Goal: Transaction & Acquisition: Purchase product/service

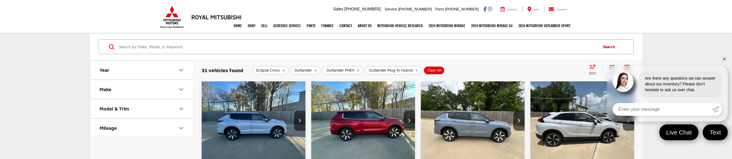
click at [433, 71] on span "Clear All" at bounding box center [435, 70] width 14 height 5
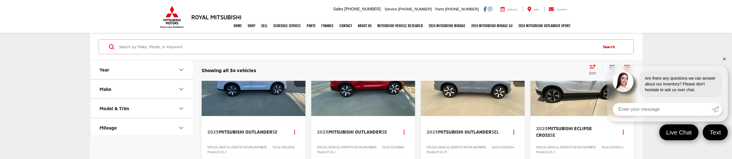
scroll to position [58, 0]
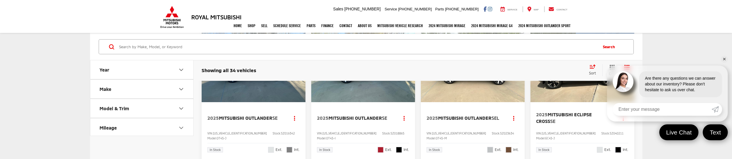
drag, startPoint x: 725, startPoint y: 60, endPoint x: 717, endPoint y: 58, distance: 9.0
click at [725, 60] on link "✕" at bounding box center [724, 59] width 7 height 7
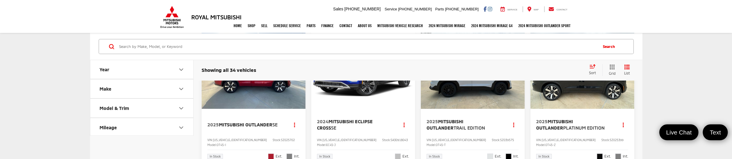
scroll to position [317, 0]
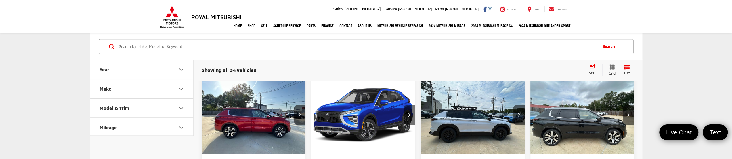
click at [184, 68] on icon "Year" at bounding box center [181, 69] width 7 height 7
drag, startPoint x: 114, startPoint y: 85, endPoint x: 104, endPoint y: 87, distance: 10.1
click at [104, 87] on input "2024" at bounding box center [118, 84] width 37 height 11
type input "2025"
drag, startPoint x: 154, startPoint y: 88, endPoint x: 159, endPoint y: 88, distance: 5.2
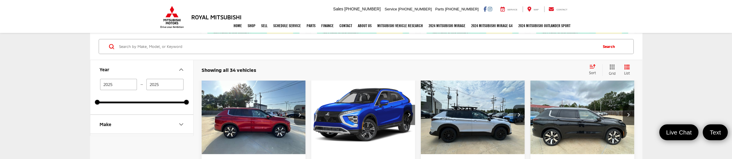
click at [155, 89] on input "2025" at bounding box center [164, 84] width 37 height 11
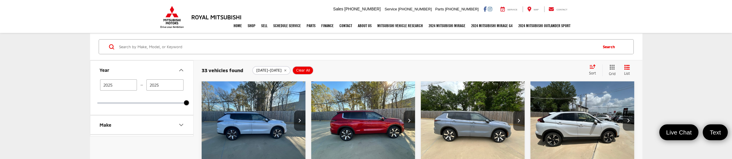
click at [159, 85] on input "2025" at bounding box center [164, 84] width 37 height 11
type input "2026"
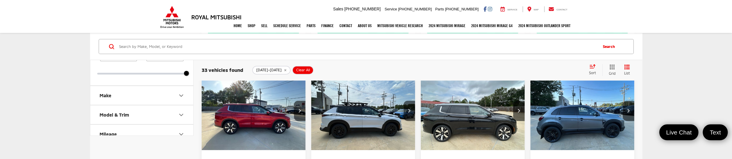
scroll to position [317, 0]
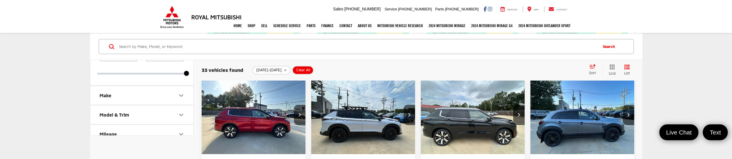
click at [479, 141] on img "2025 Mitsubishi Outlander Platinum Edition 0" at bounding box center [473, 114] width 105 height 79
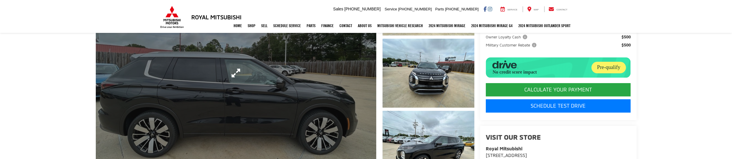
scroll to position [115, 0]
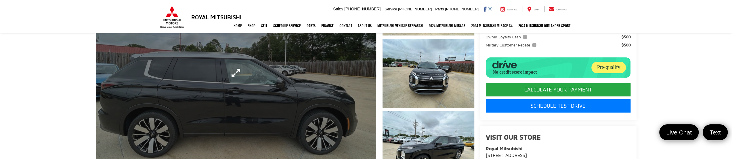
click at [314, 88] on link "Expand Photo 0" at bounding box center [236, 73] width 281 height 212
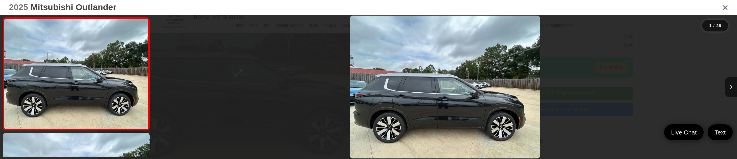
scroll to position [3, 0]
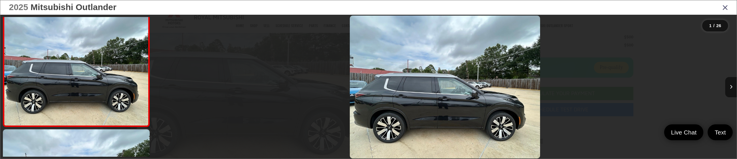
click at [730, 64] on link "✕" at bounding box center [728, 64] width 7 height 7
click at [729, 85] on icon "Next image" at bounding box center [730, 87] width 3 height 4
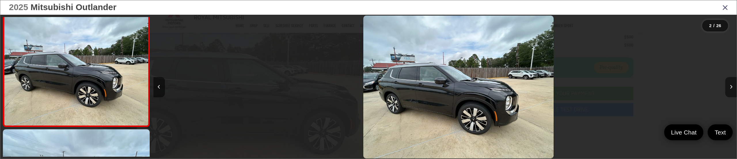
scroll to position [0, 583]
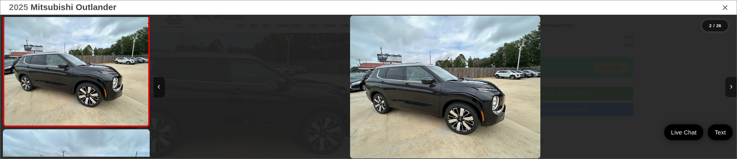
click at [729, 85] on icon "Next image" at bounding box center [730, 87] width 3 height 4
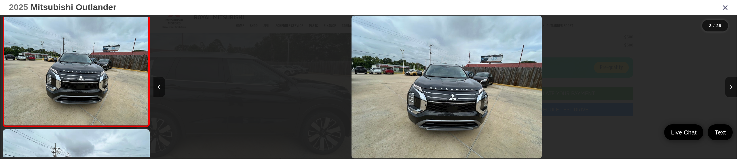
scroll to position [0, 1167]
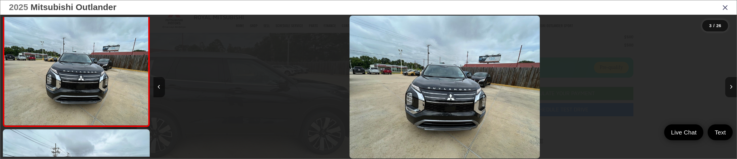
click at [729, 85] on icon "Next image" at bounding box center [730, 87] width 3 height 4
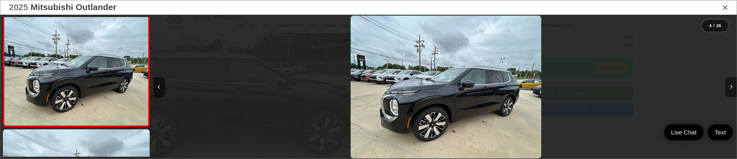
scroll to position [0, 1750]
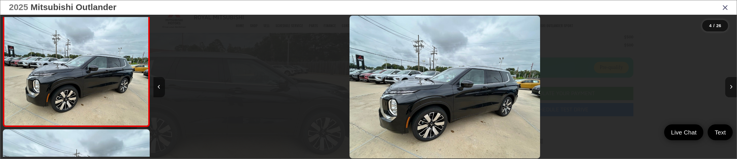
click at [729, 85] on icon "Next image" at bounding box center [730, 87] width 3 height 4
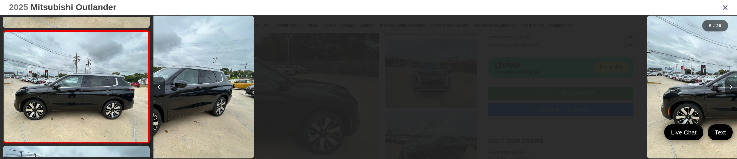
scroll to position [0, 0]
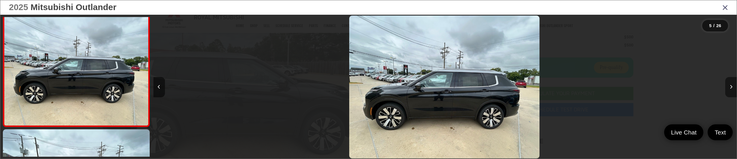
click at [729, 85] on icon "Next image" at bounding box center [730, 87] width 3 height 4
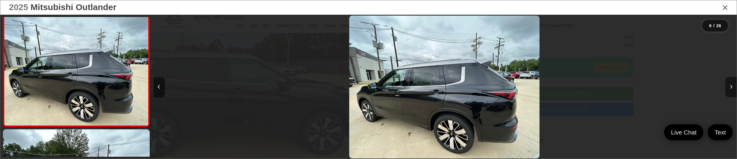
click at [729, 85] on icon "Next image" at bounding box center [730, 87] width 3 height 4
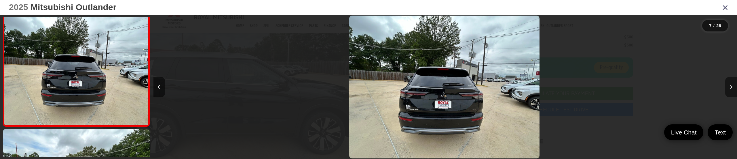
click at [729, 85] on icon "Next image" at bounding box center [730, 87] width 3 height 4
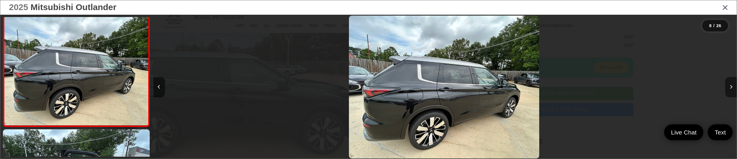
click at [729, 85] on icon "Next image" at bounding box center [730, 87] width 3 height 4
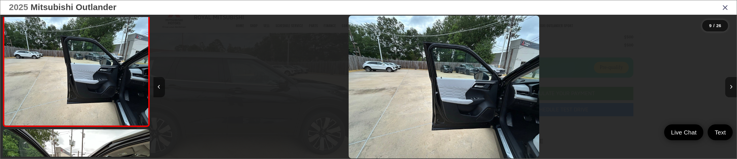
click at [729, 85] on icon "Next image" at bounding box center [730, 87] width 3 height 4
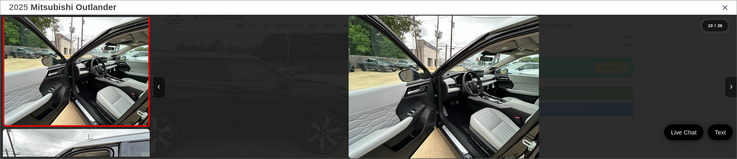
click at [729, 85] on icon "Next image" at bounding box center [730, 87] width 3 height 4
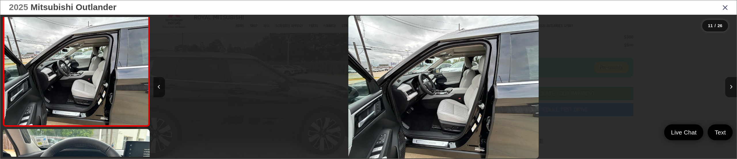
click at [729, 85] on icon "Next image" at bounding box center [730, 87] width 3 height 4
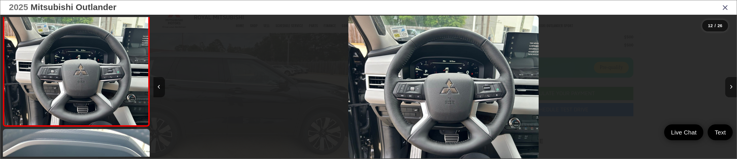
click at [729, 85] on icon "Next image" at bounding box center [730, 87] width 3 height 4
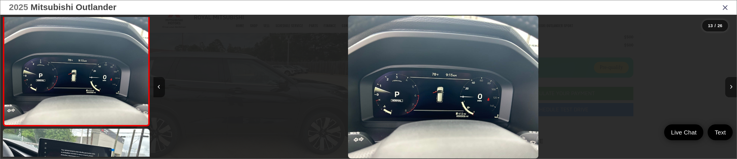
click at [729, 85] on icon "Next image" at bounding box center [730, 87] width 3 height 4
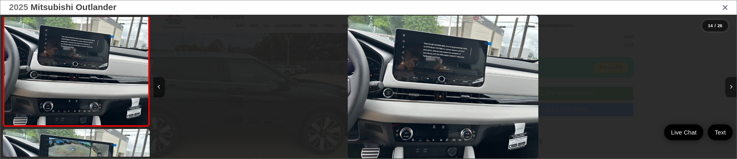
click at [729, 85] on icon "Next image" at bounding box center [730, 87] width 3 height 4
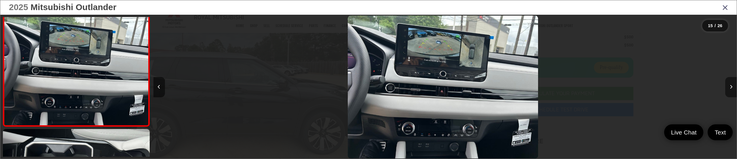
click at [729, 85] on icon "Next image" at bounding box center [730, 87] width 3 height 4
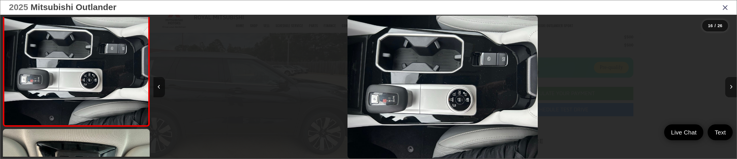
click at [729, 85] on icon "Next image" at bounding box center [730, 87] width 3 height 4
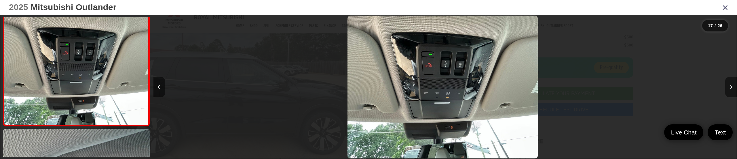
click at [729, 85] on icon "Next image" at bounding box center [730, 87] width 3 height 4
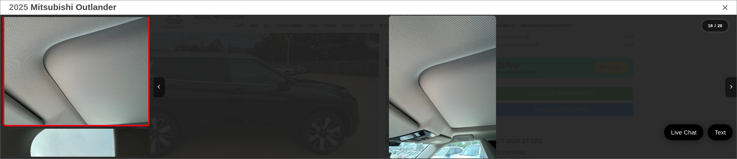
click at [729, 85] on icon "Next image" at bounding box center [730, 87] width 3 height 4
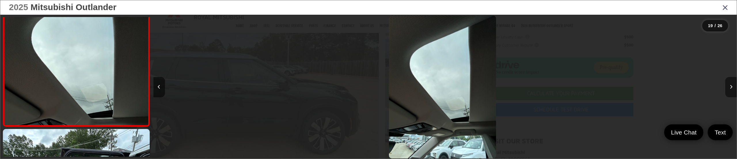
click at [729, 85] on icon "Next image" at bounding box center [730, 87] width 3 height 4
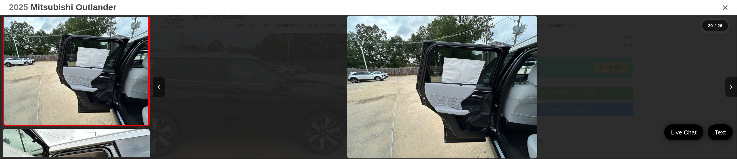
click at [729, 85] on icon "Next image" at bounding box center [730, 87] width 3 height 4
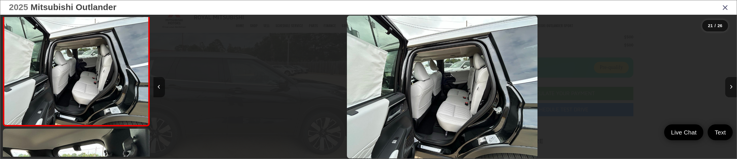
click at [729, 85] on icon "Next image" at bounding box center [730, 87] width 3 height 4
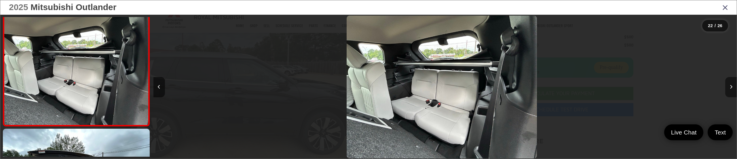
click at [729, 85] on icon "Next image" at bounding box center [730, 87] width 3 height 4
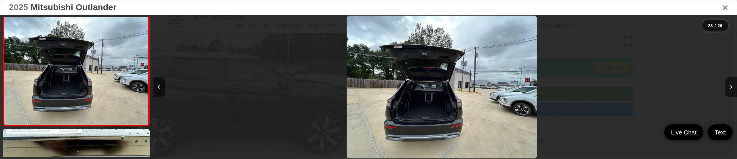
click at [729, 85] on icon "Next image" at bounding box center [730, 87] width 3 height 4
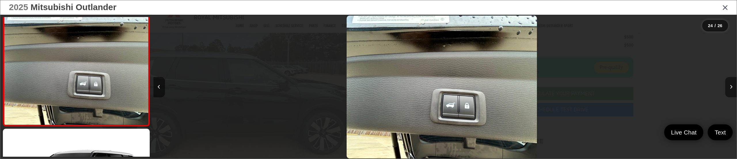
click at [729, 85] on icon "Next image" at bounding box center [730, 87] width 3 height 4
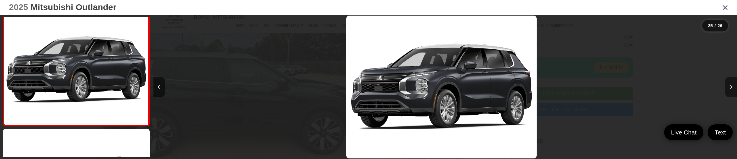
click at [729, 85] on icon "Next image" at bounding box center [730, 87] width 3 height 4
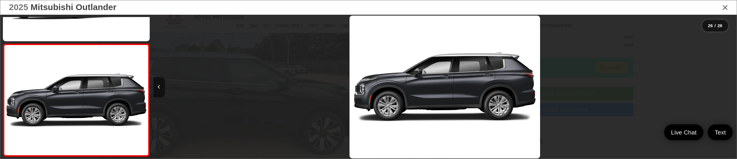
click at [729, 85] on div at bounding box center [664, 87] width 146 height 144
click at [726, 7] on icon "Close gallery" at bounding box center [725, 6] width 6 height 7
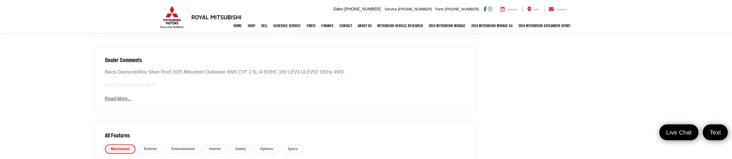
click at [120, 96] on button "Read More..." at bounding box center [118, 98] width 26 height 7
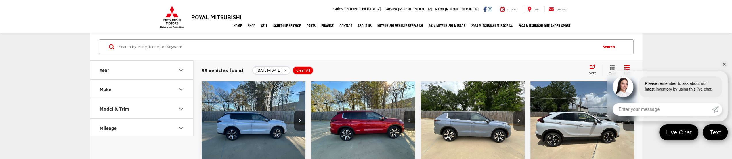
click at [725, 64] on link "✕" at bounding box center [724, 64] width 7 height 7
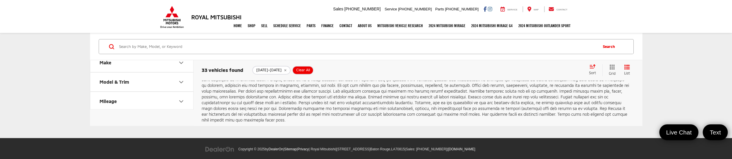
scroll to position [978, 0]
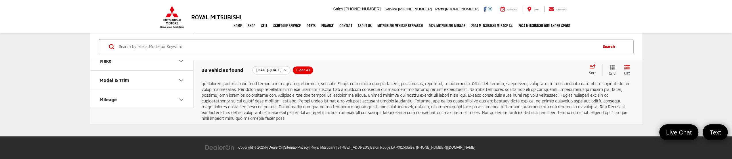
click at [543, 57] on link "2" at bounding box center [547, 52] width 9 height 10
click at [552, 57] on link "3" at bounding box center [556, 52] width 9 height 10
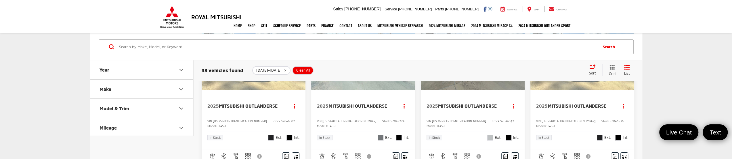
scroll to position [29, 0]
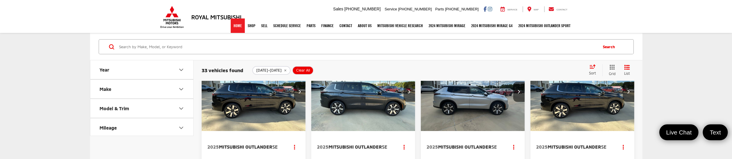
click at [232, 27] on link "Home" at bounding box center [238, 25] width 14 height 14
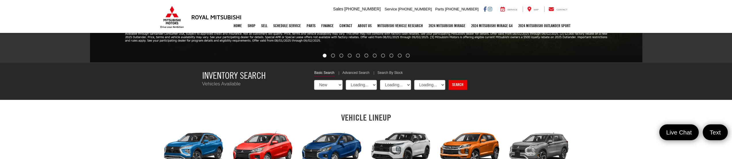
select select "Mitsubishi"
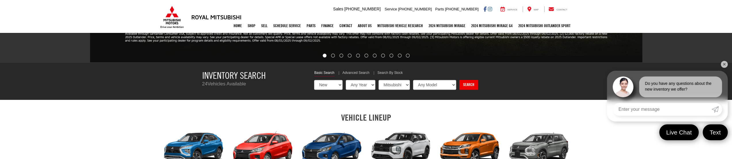
scroll to position [288, 0]
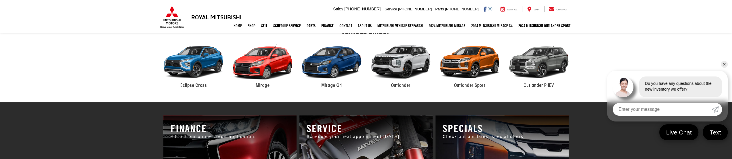
click at [727, 64] on link "✕" at bounding box center [724, 64] width 7 height 7
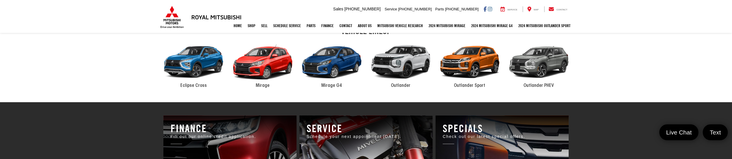
click at [508, 64] on div "2024 Mitsubishi Outlander PHEV" at bounding box center [538, 62] width 69 height 47
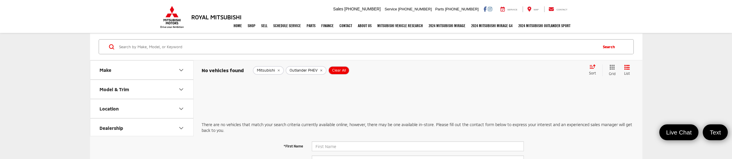
click at [321, 68] on button "Outlander PHEV" at bounding box center [306, 70] width 41 height 9
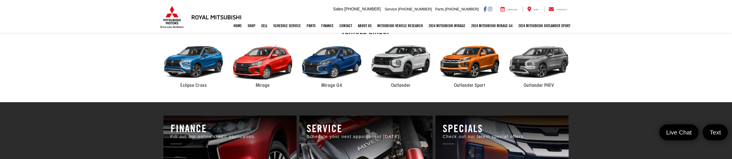
click at [410, 66] on div "2024 Mitsubishi Outlander" at bounding box center [400, 62] width 69 height 47
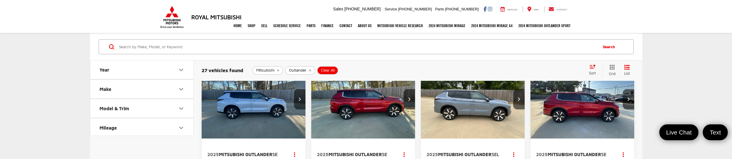
scroll to position [58, 0]
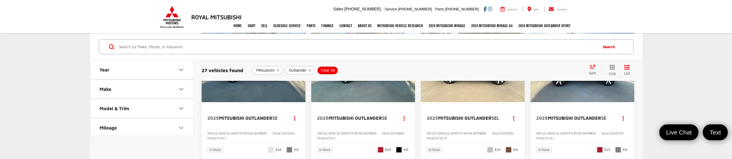
click at [257, 84] on img "2025 Mitsubishi Outlander SE 0" at bounding box center [253, 63] width 105 height 79
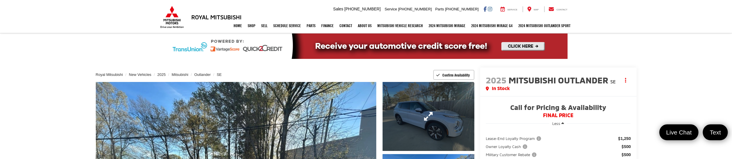
click at [425, 117] on link "Expand Photo 1" at bounding box center [429, 116] width 92 height 69
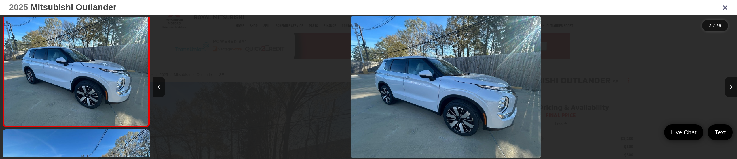
scroll to position [0, 583]
click at [730, 88] on icon "Next image" at bounding box center [730, 87] width 3 height 4
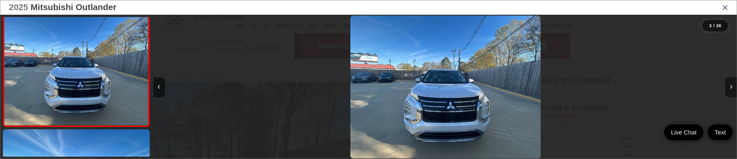
scroll to position [0, 1167]
click at [730, 88] on icon "Next image" at bounding box center [730, 87] width 3 height 4
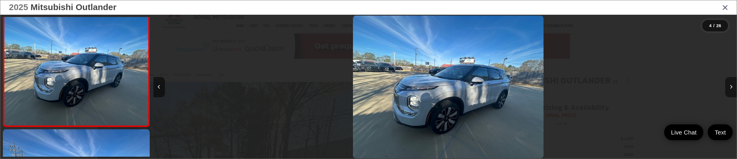
scroll to position [0, 1750]
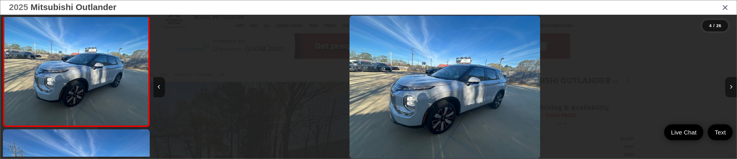
click at [730, 88] on icon "Next image" at bounding box center [730, 87] width 3 height 4
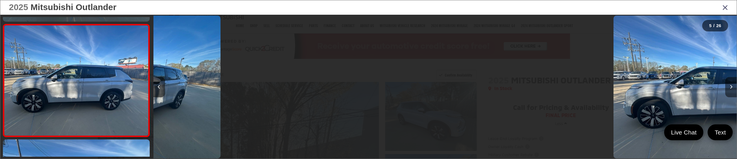
scroll to position [0, 0]
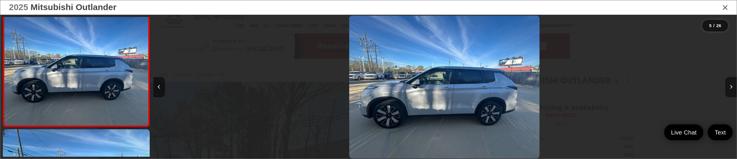
click at [730, 88] on icon "Next image" at bounding box center [730, 87] width 3 height 4
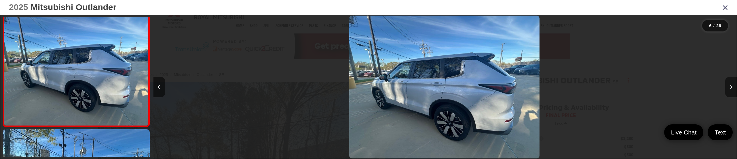
click at [729, 87] on button "Next image" at bounding box center [731, 87] width 12 height 20
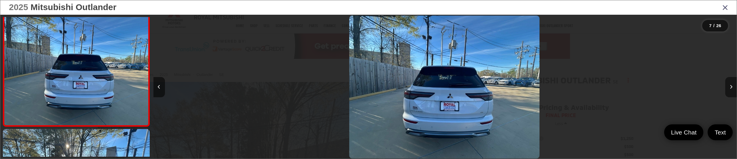
click at [729, 87] on button "Next image" at bounding box center [731, 87] width 12 height 20
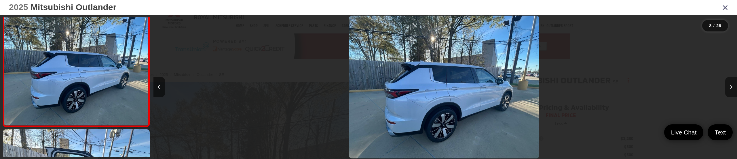
click at [729, 87] on button "Next image" at bounding box center [731, 87] width 12 height 20
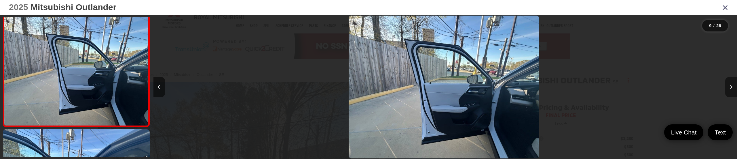
click at [729, 87] on button "Next image" at bounding box center [731, 87] width 12 height 20
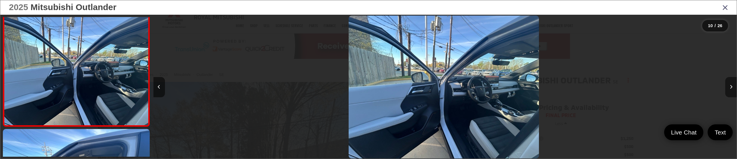
click at [729, 87] on button "Next image" at bounding box center [731, 87] width 12 height 20
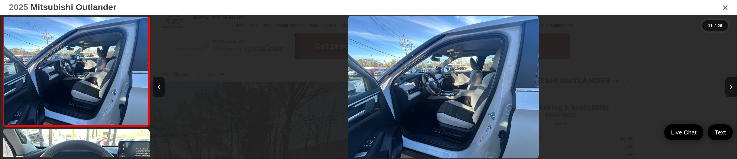
click at [728, 87] on button "Next image" at bounding box center [731, 87] width 12 height 20
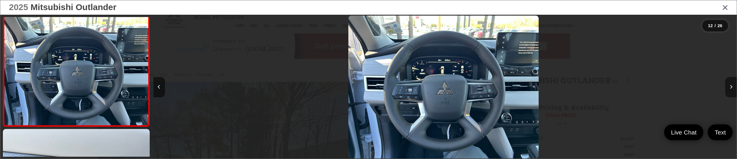
click at [727, 87] on button "Next image" at bounding box center [731, 87] width 12 height 20
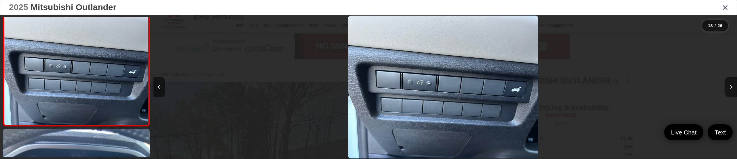
click at [726, 87] on button "Next image" at bounding box center [731, 87] width 12 height 20
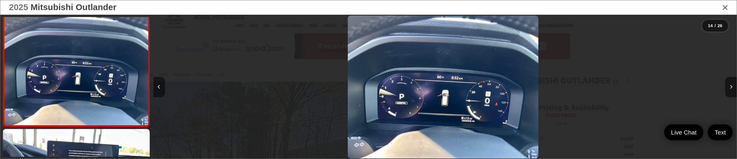
click at [723, 86] on div at bounding box center [664, 87] width 146 height 144
click at [728, 85] on button "Next image" at bounding box center [731, 87] width 12 height 20
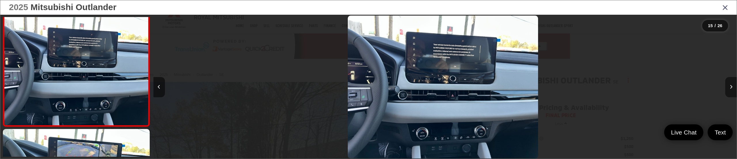
click at [728, 85] on button "Next image" at bounding box center [731, 87] width 12 height 20
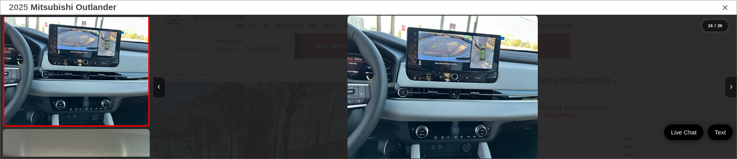
click at [729, 86] on icon "Next image" at bounding box center [730, 87] width 3 height 4
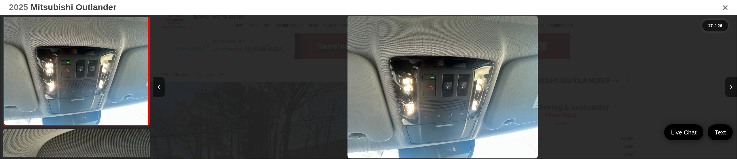
click at [729, 86] on icon "Next image" at bounding box center [730, 87] width 3 height 4
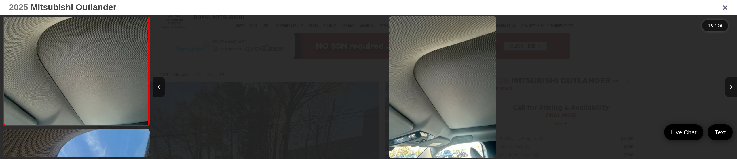
click at [729, 86] on button "Next image" at bounding box center [731, 87] width 12 height 20
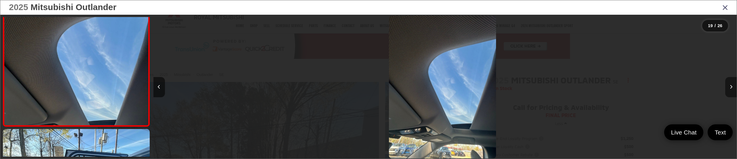
click at [729, 86] on button "Next image" at bounding box center [731, 87] width 12 height 20
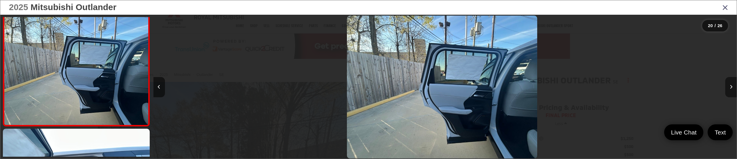
click at [729, 86] on button "Next image" at bounding box center [731, 87] width 12 height 20
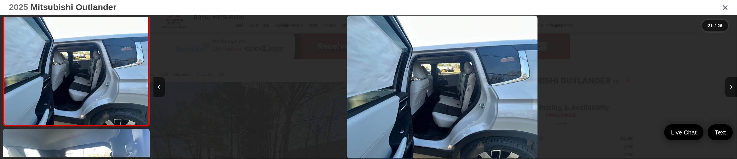
click at [729, 86] on button "Next image" at bounding box center [731, 87] width 12 height 20
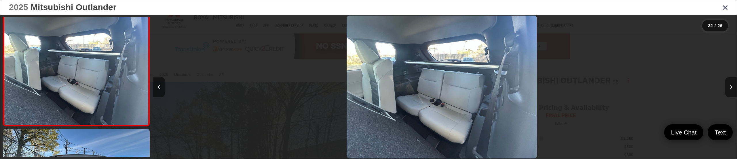
click at [729, 86] on button "Next image" at bounding box center [731, 87] width 12 height 20
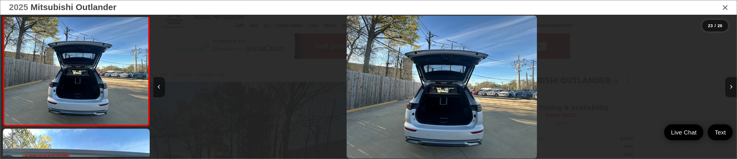
click at [728, 85] on button "Next image" at bounding box center [731, 87] width 12 height 20
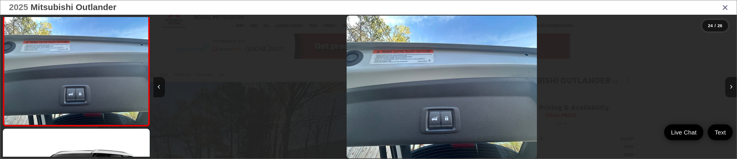
click at [728, 85] on button "Next image" at bounding box center [731, 87] width 12 height 20
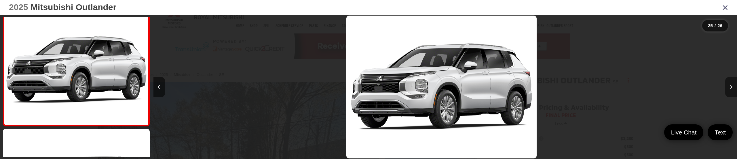
click at [728, 85] on button "Next image" at bounding box center [731, 87] width 12 height 20
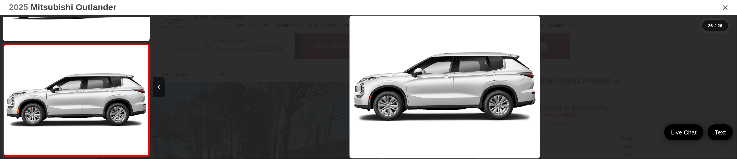
click at [724, 7] on icon "Close gallery" at bounding box center [725, 6] width 6 height 7
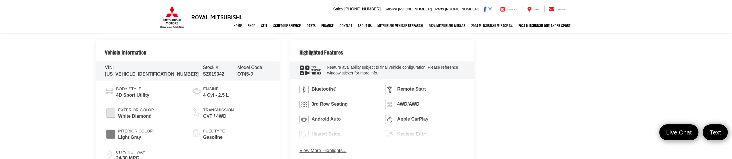
scroll to position [426, 0]
